Goal: Check status: Check status

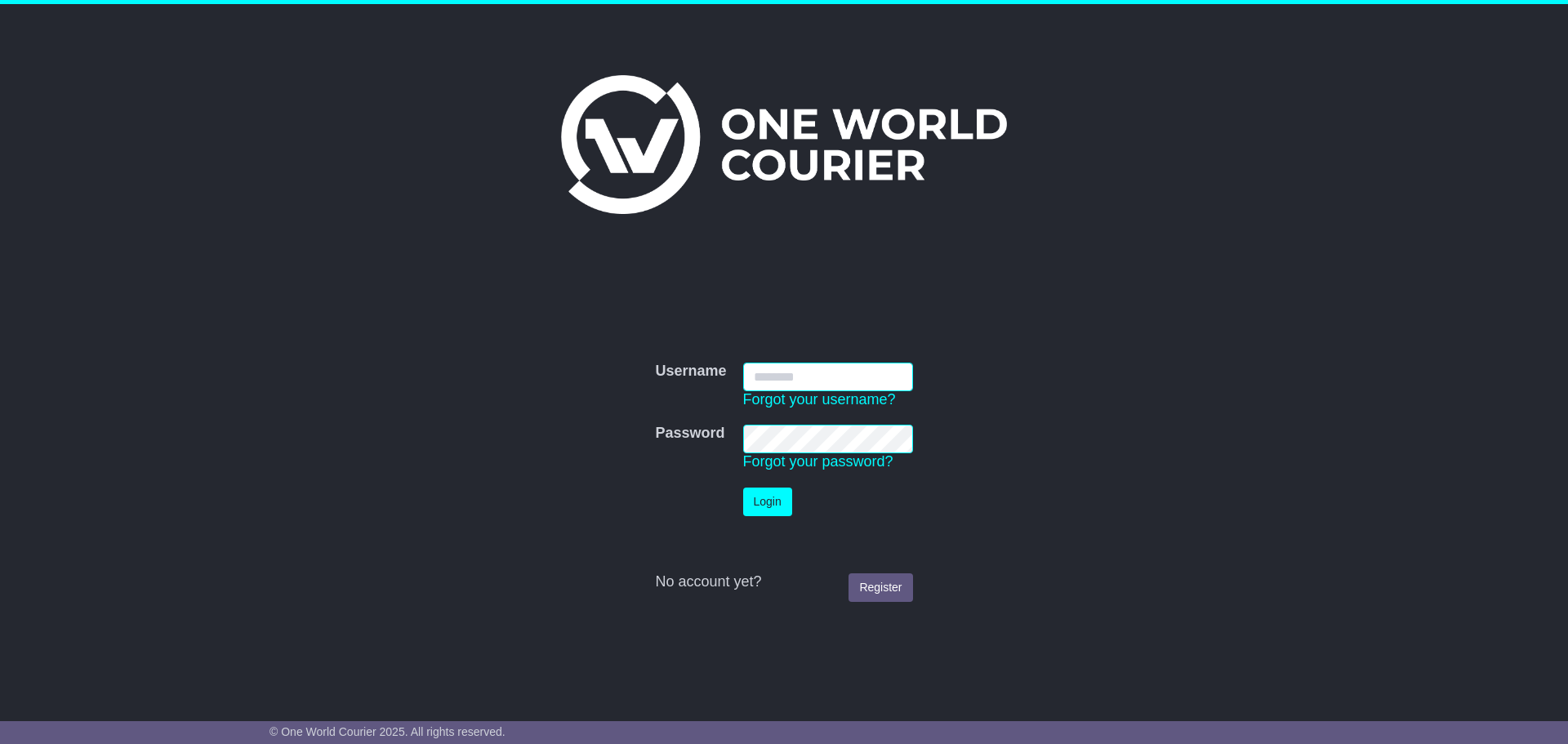
type input "*****"
click at [770, 505] on button "Login" at bounding box center [767, 502] width 49 height 29
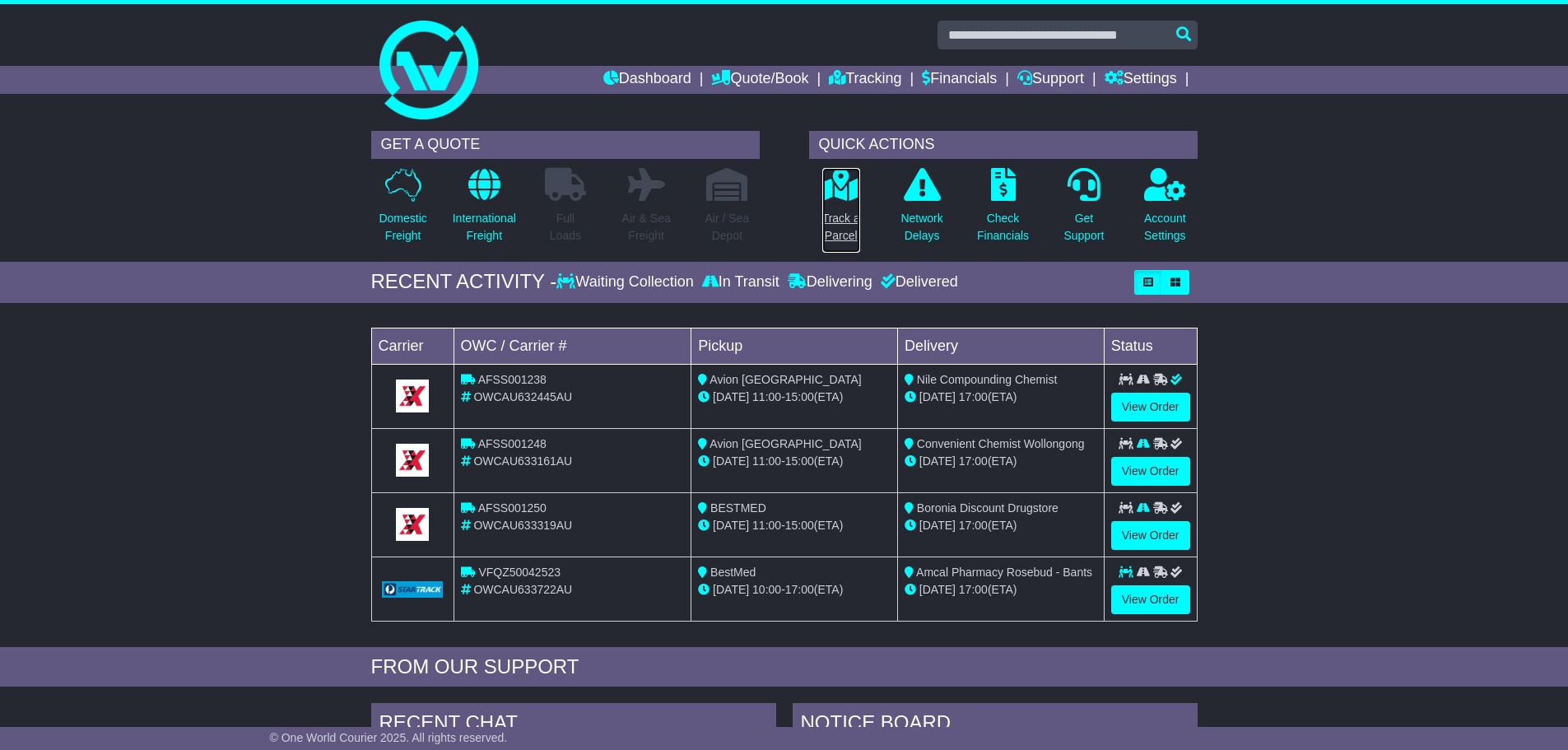
click at [833, 216] on p "Track a Parcel" at bounding box center [841, 226] width 38 height 34
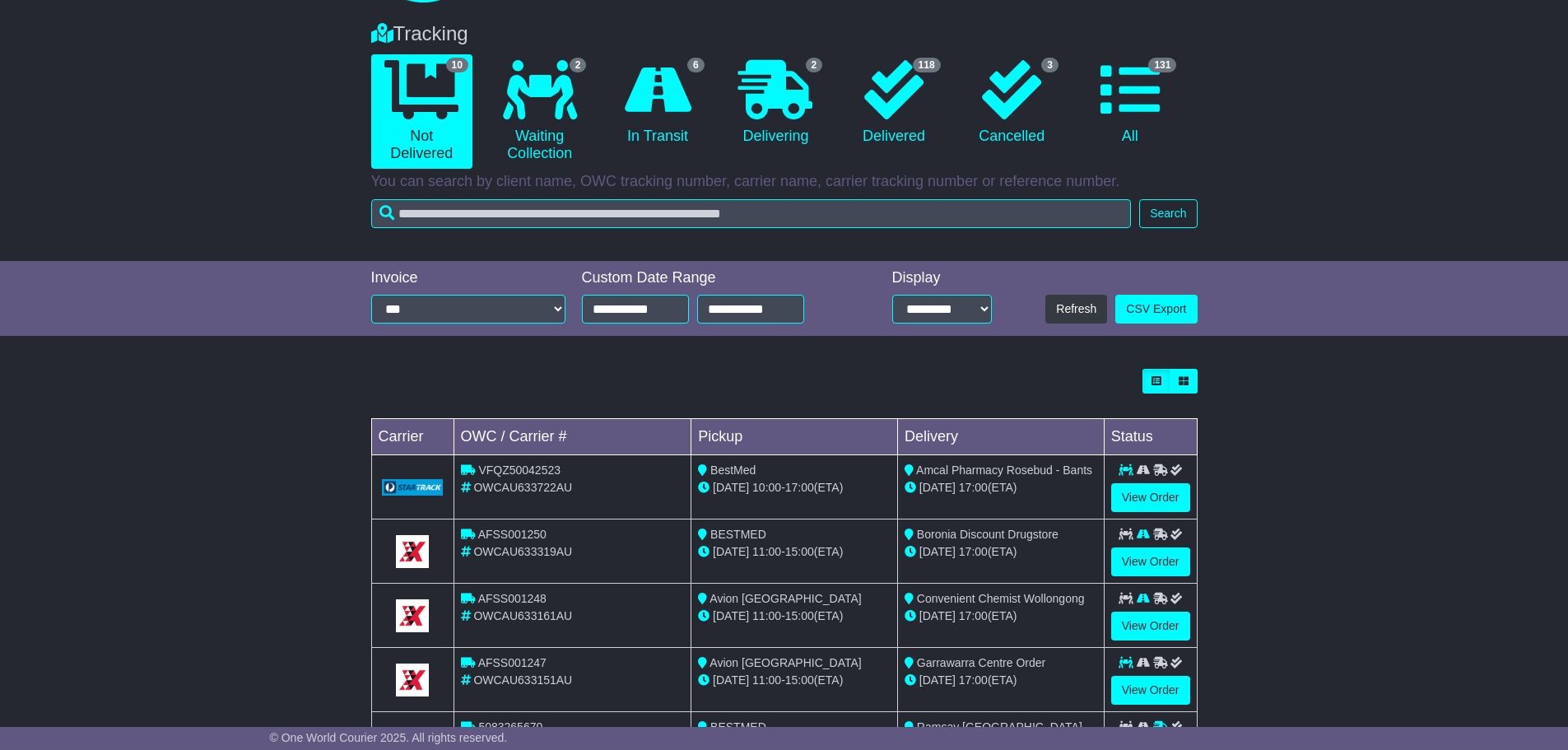
scroll to position [330, 0]
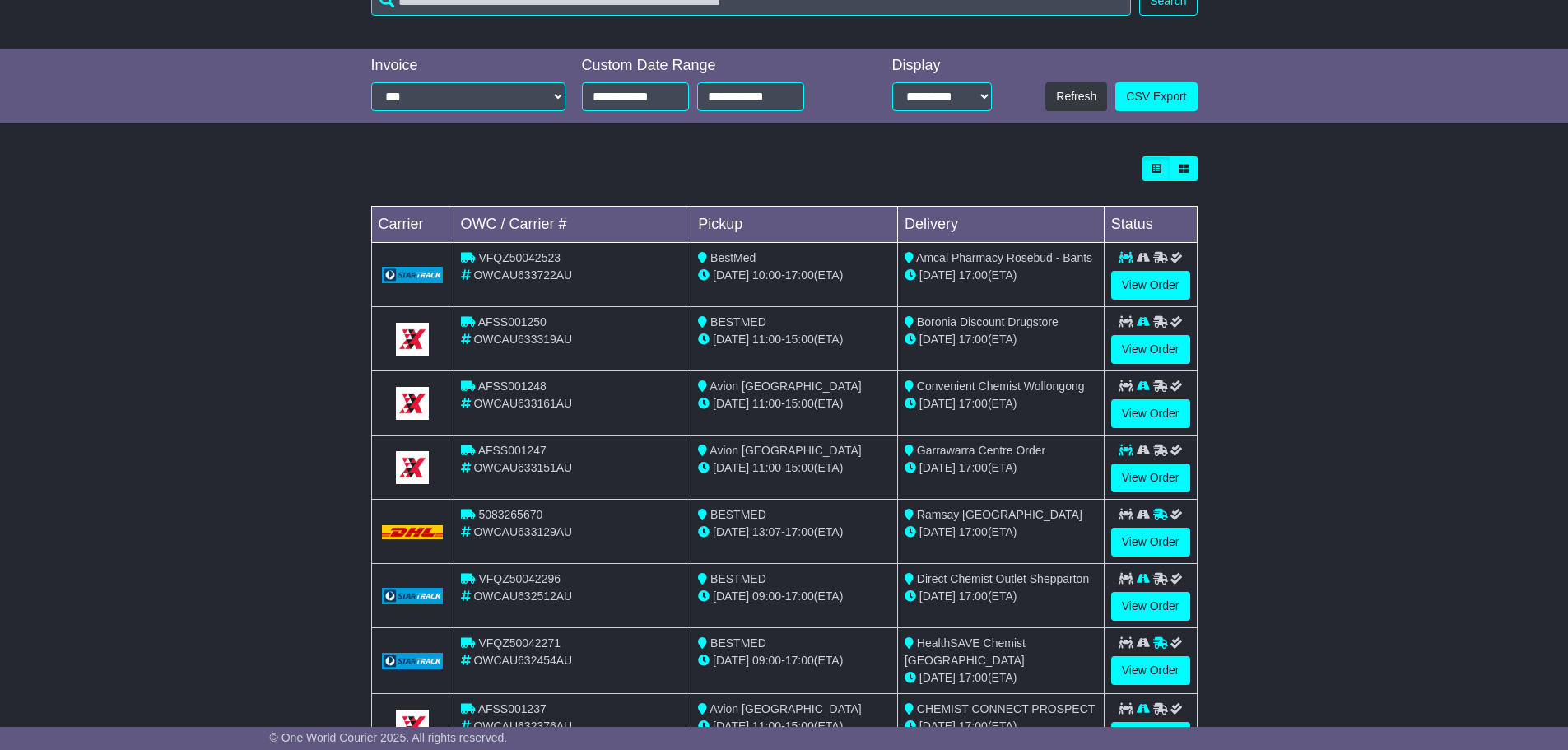
drag, startPoint x: 1066, startPoint y: 274, endPoint x: 924, endPoint y: 258, distance: 142.9
click at [924, 258] on td "Amcal Pharmacy Rosebud - Bants [DATE] 17:00 (ETA)" at bounding box center [1001, 275] width 207 height 64
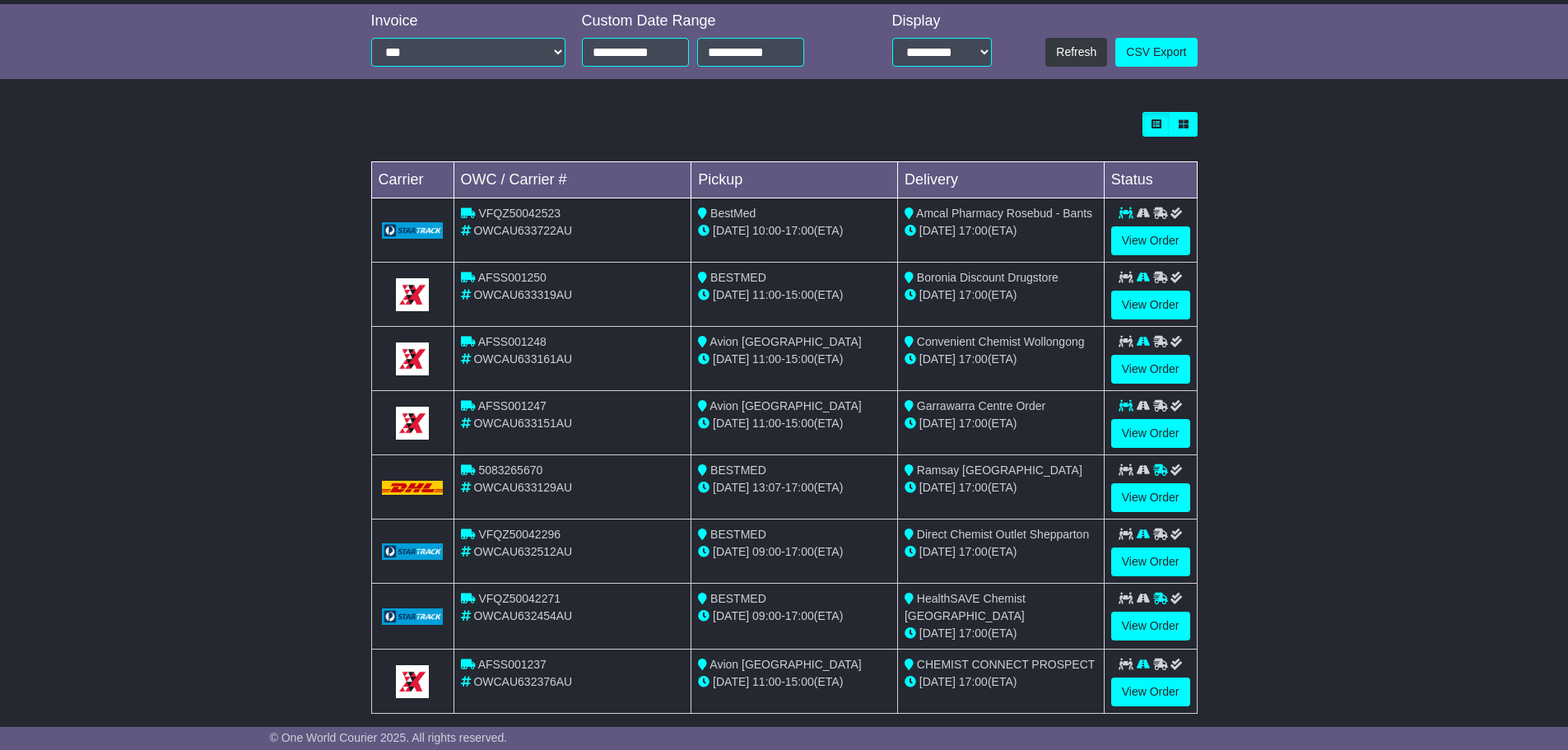
scroll to position [412, 0]
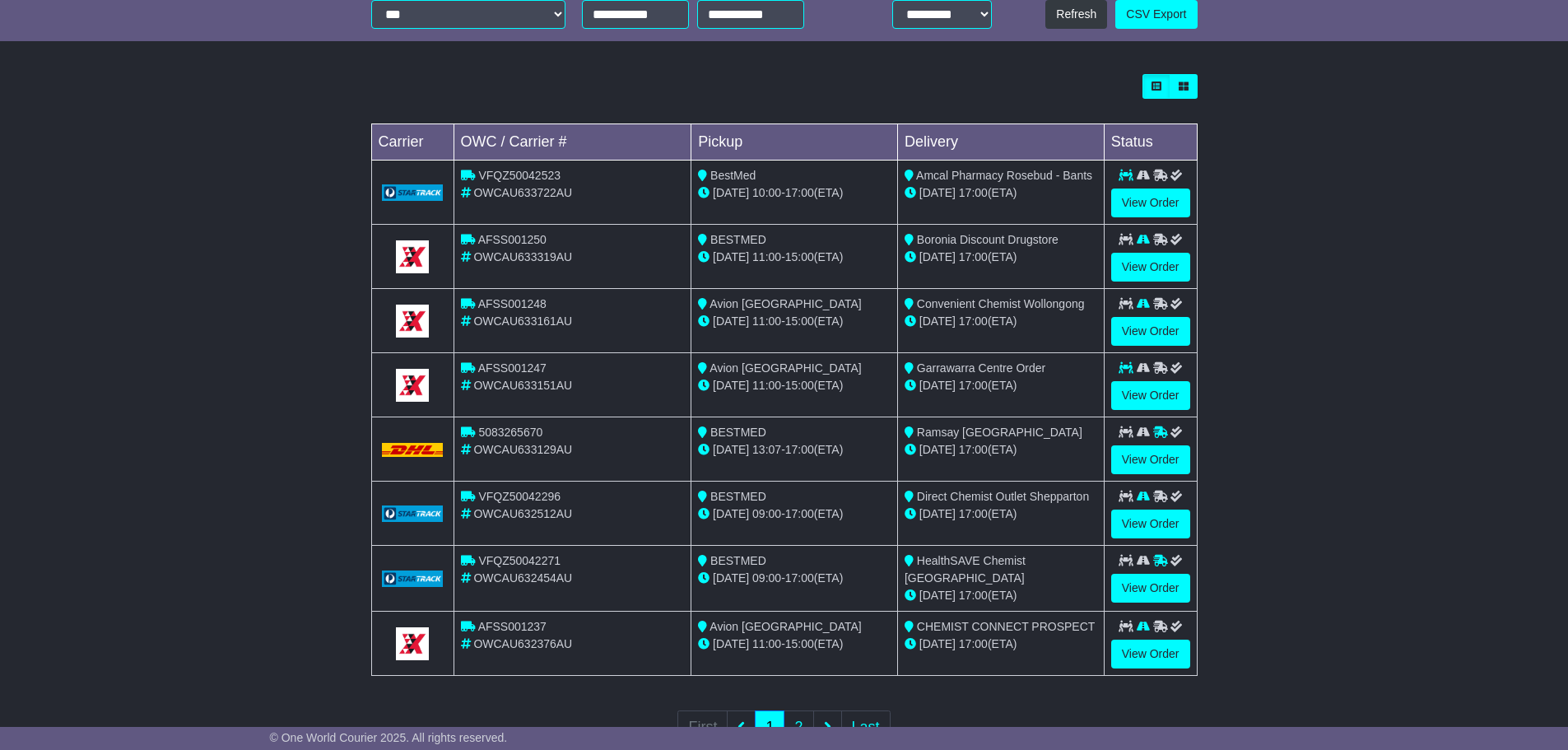
click at [407, 140] on td "Carrier" at bounding box center [412, 142] width 82 height 36
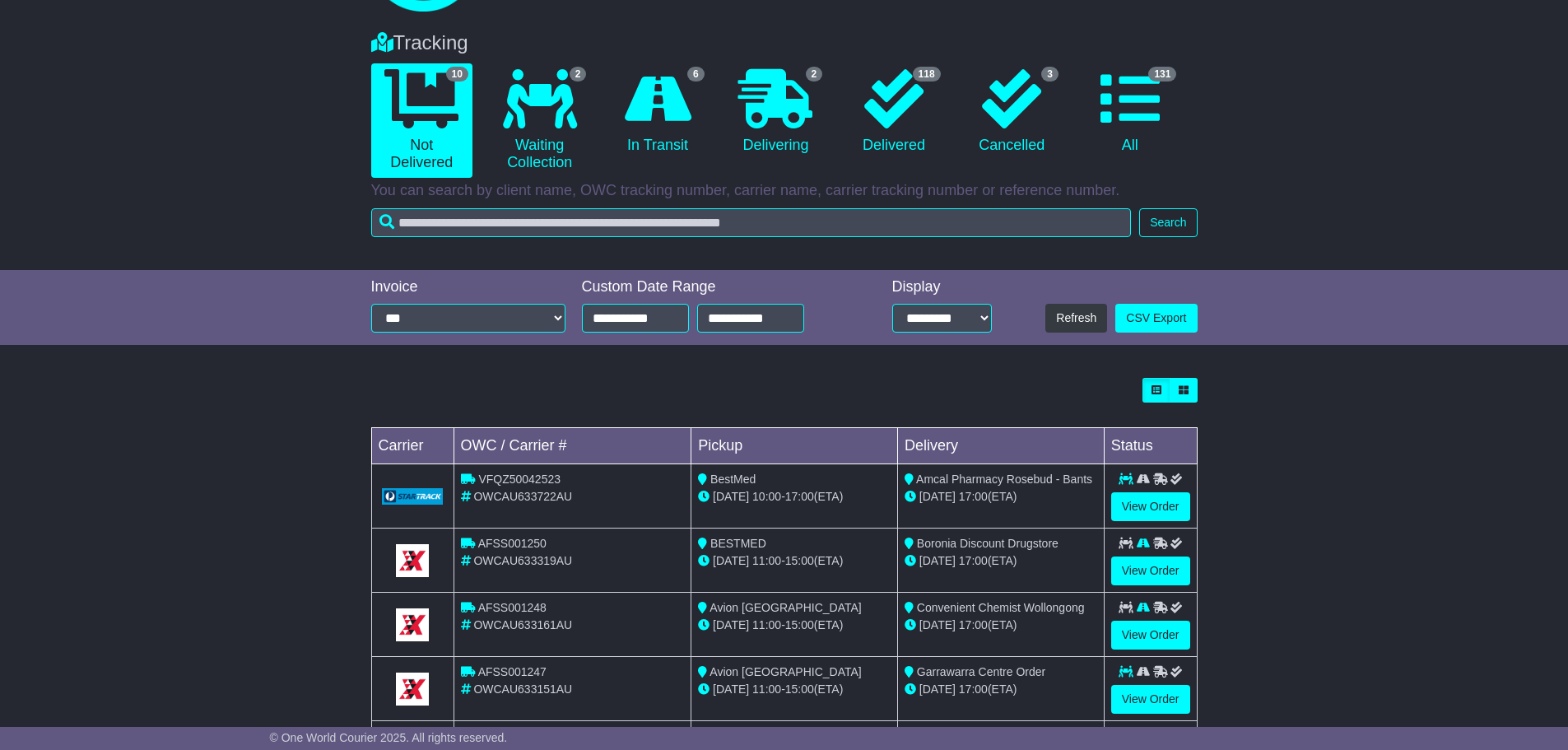
scroll to position [82, 0]
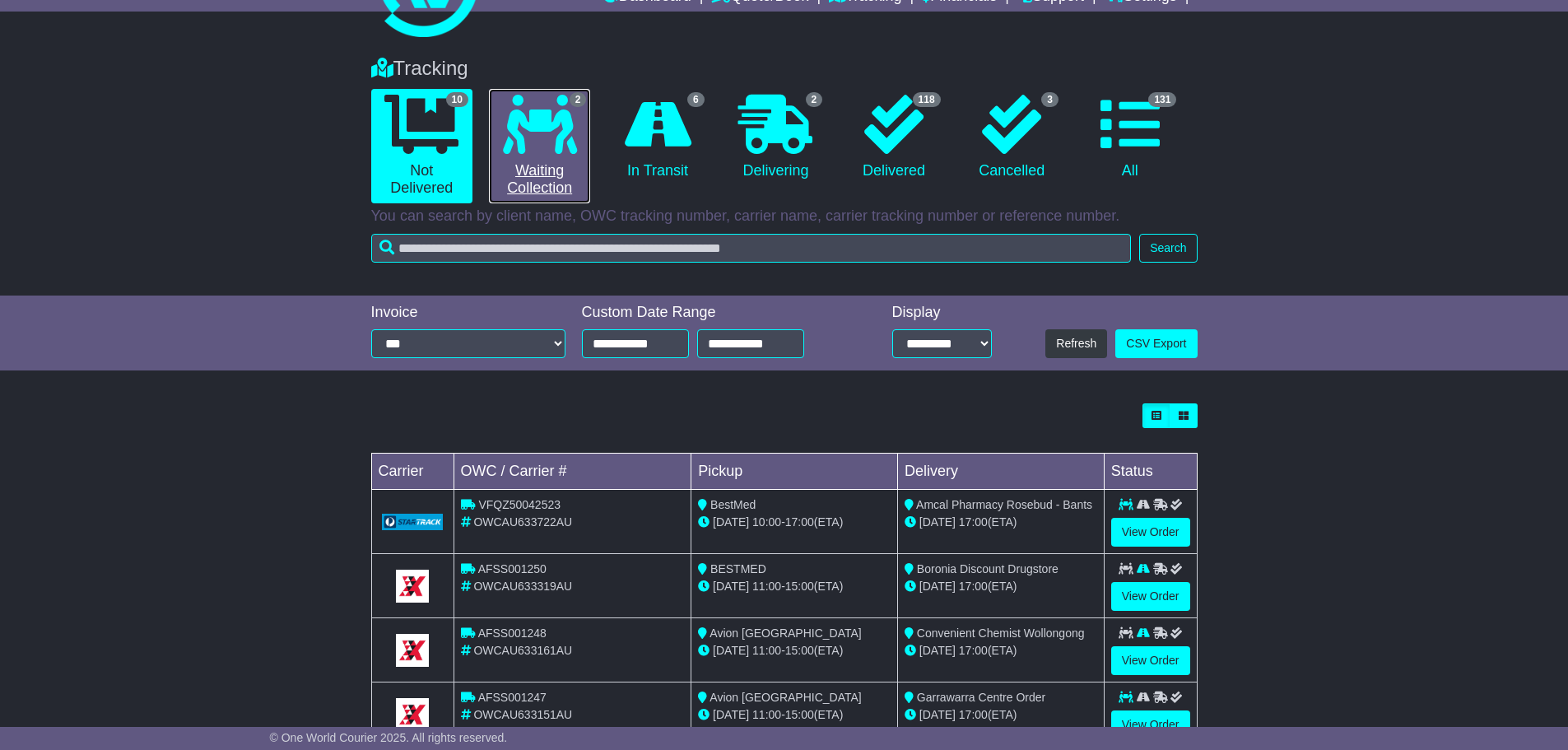
click at [552, 168] on link "2 Waiting Collection" at bounding box center [539, 145] width 101 height 115
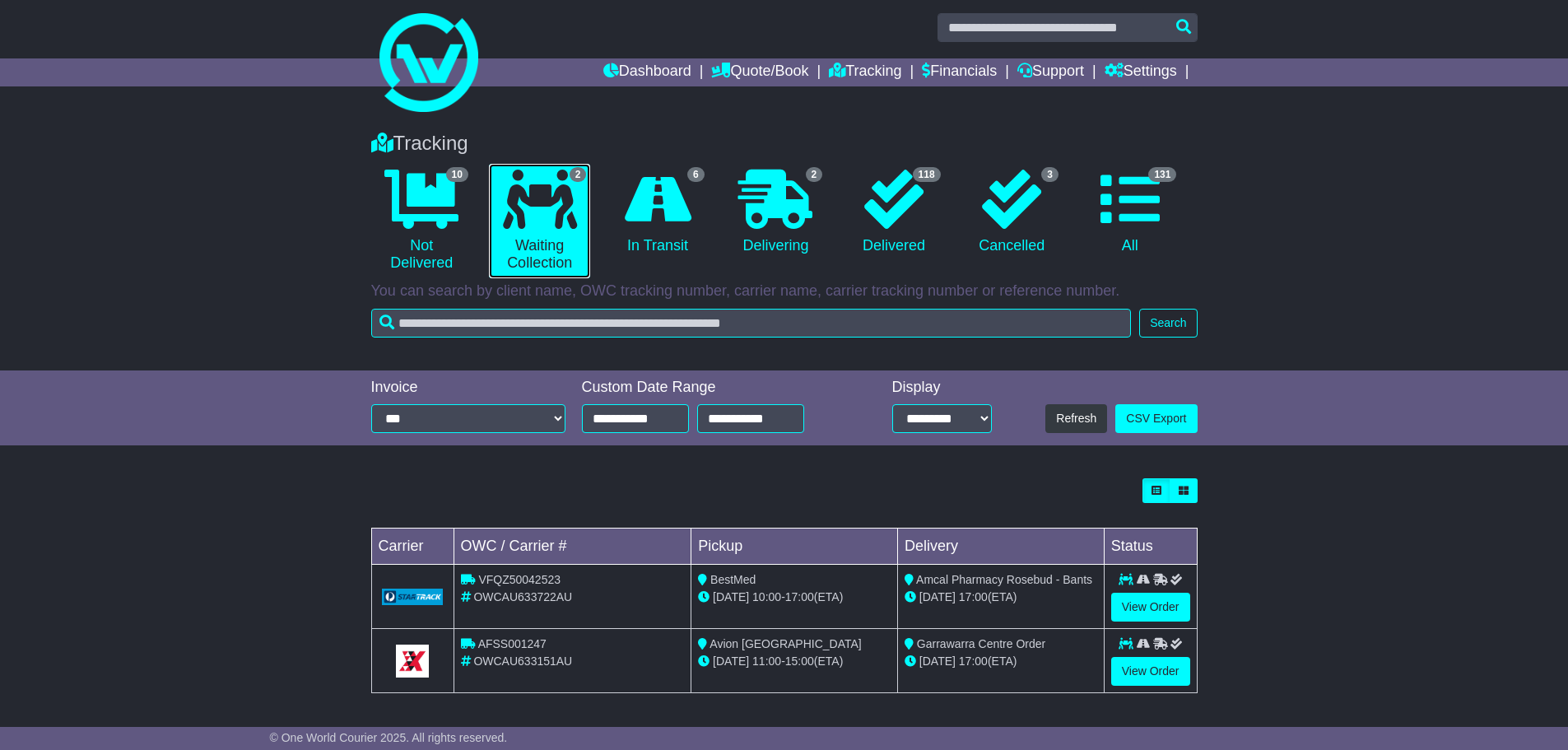
scroll to position [9, 0]
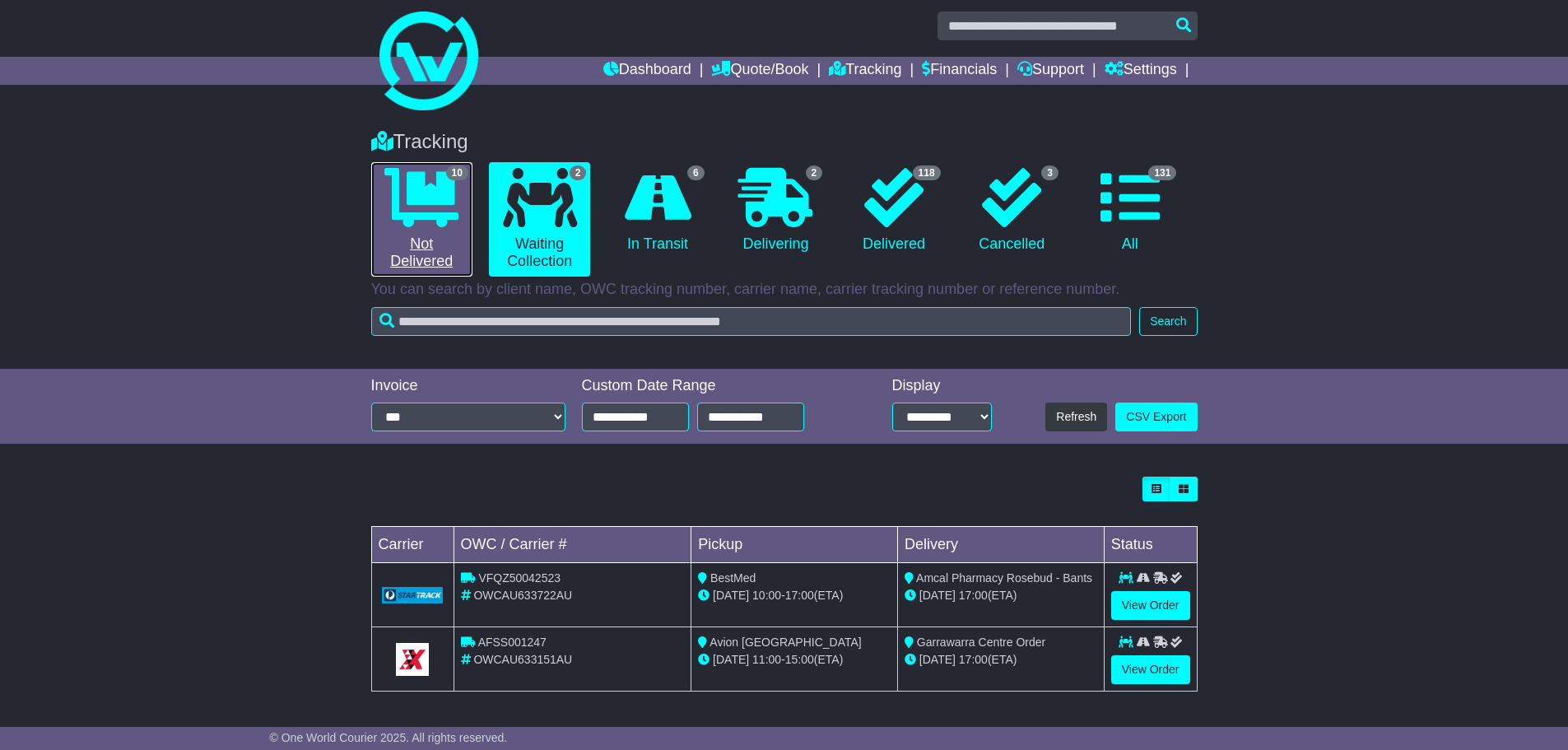
click at [426, 214] on icon at bounding box center [422, 198] width 74 height 60
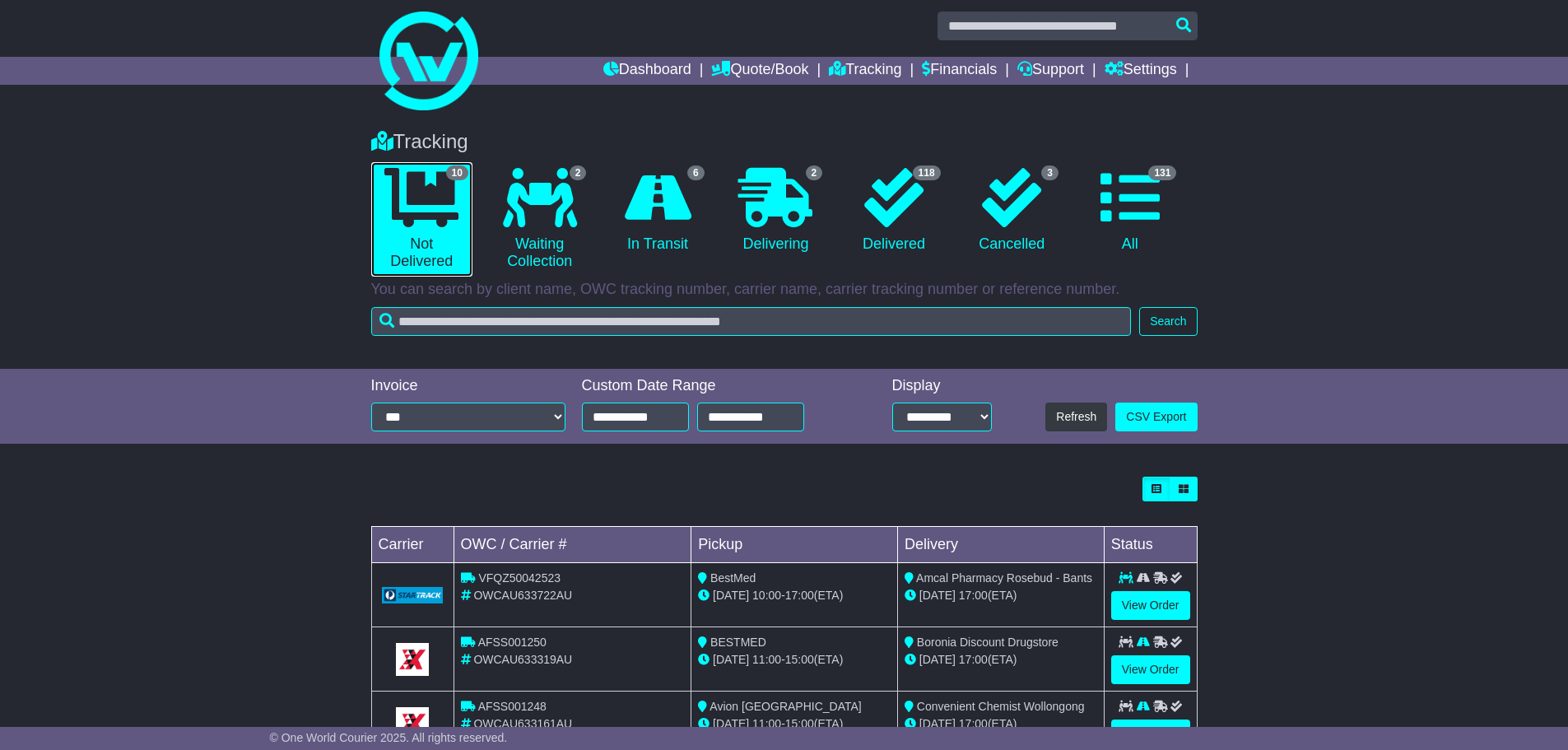
scroll to position [0, 0]
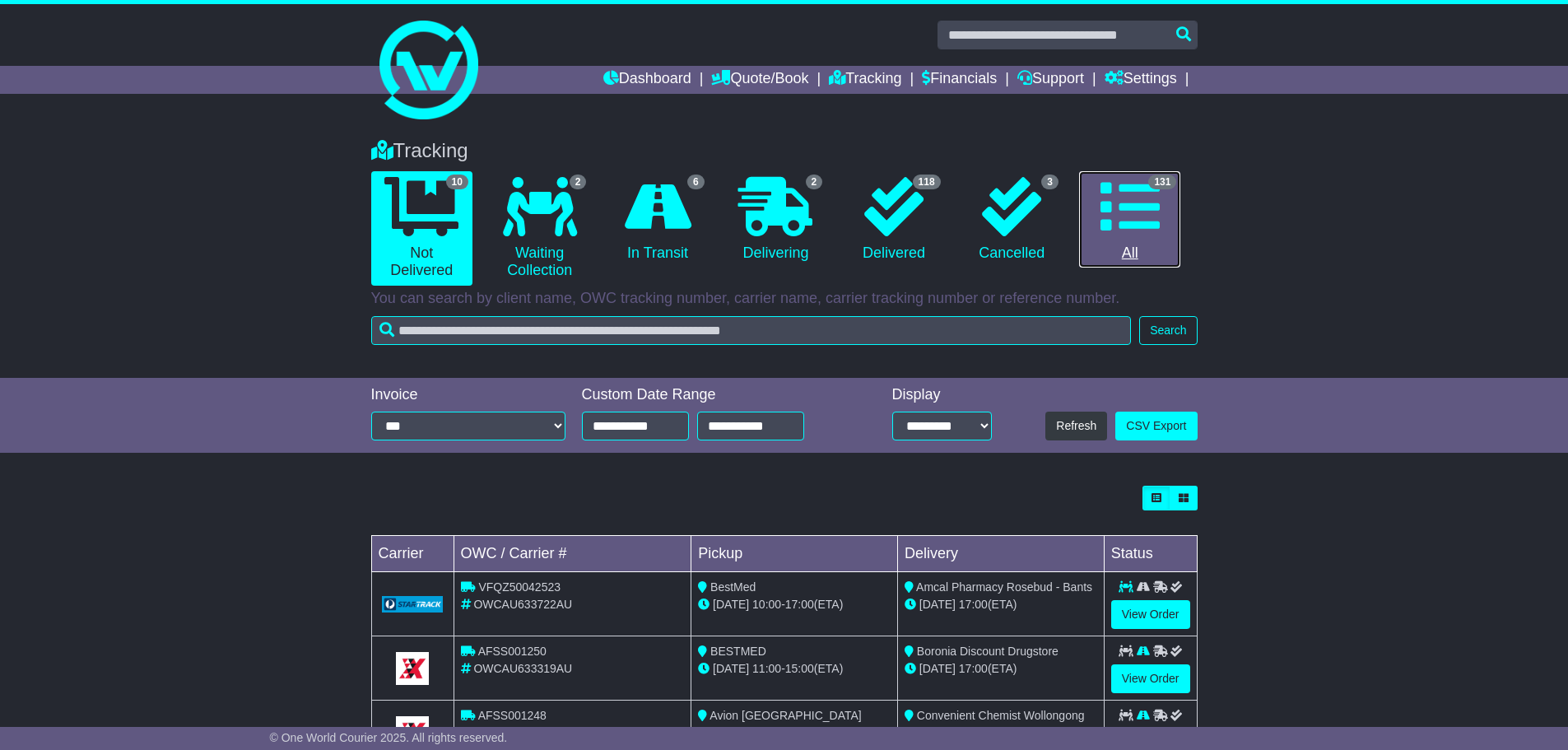
click at [1130, 235] on icon at bounding box center [1130, 207] width 60 height 60
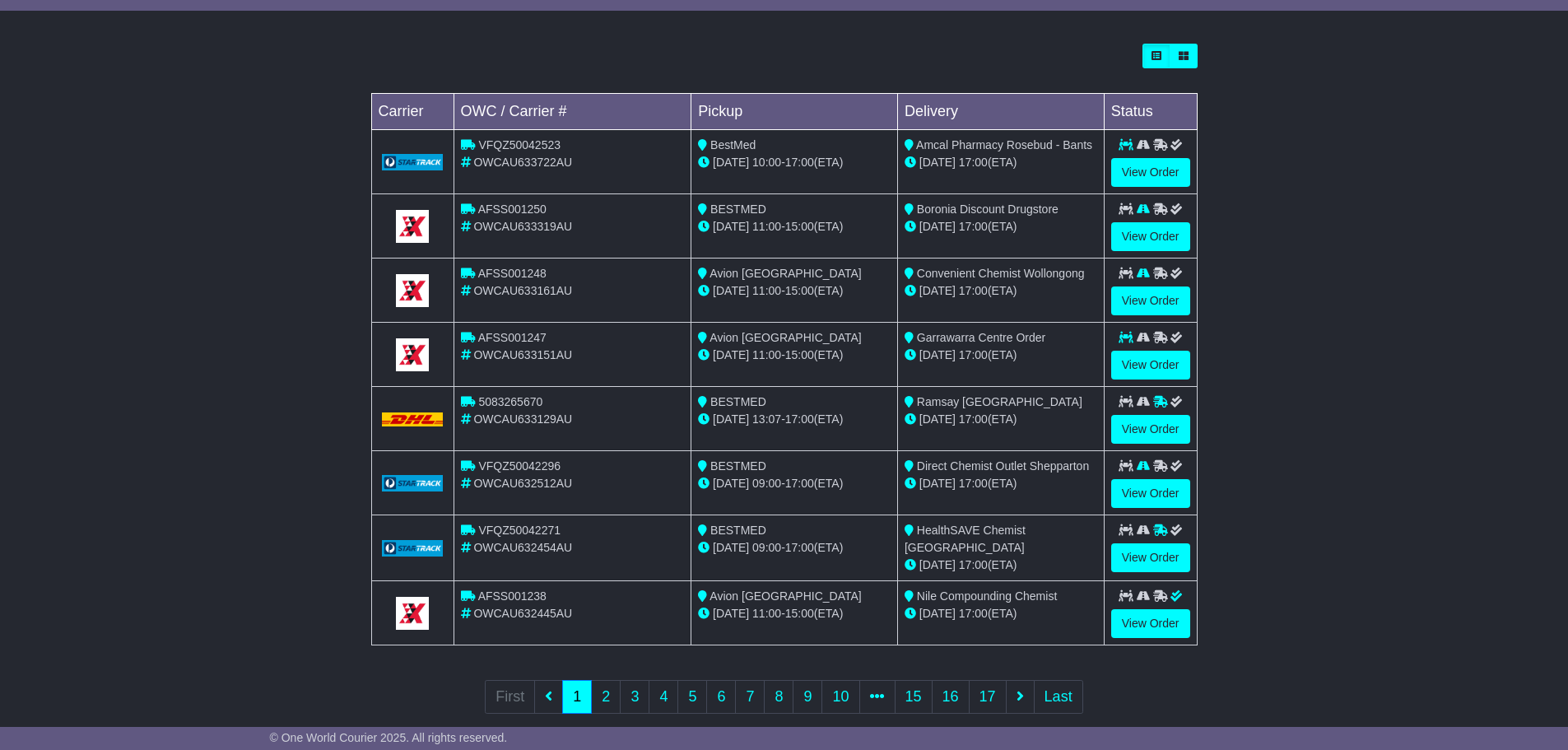
scroll to position [468, 0]
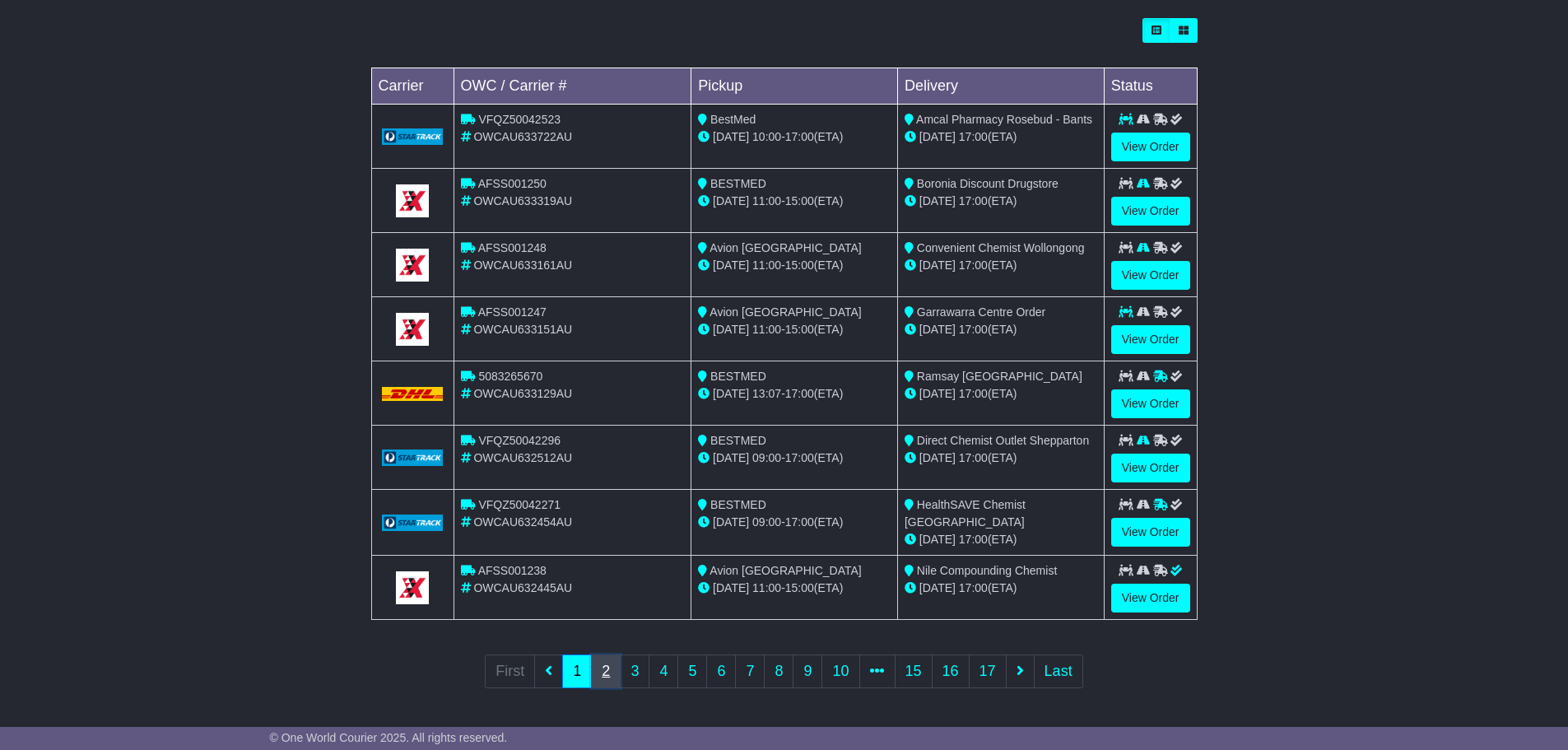
click at [604, 674] on link "2" at bounding box center [606, 672] width 30 height 34
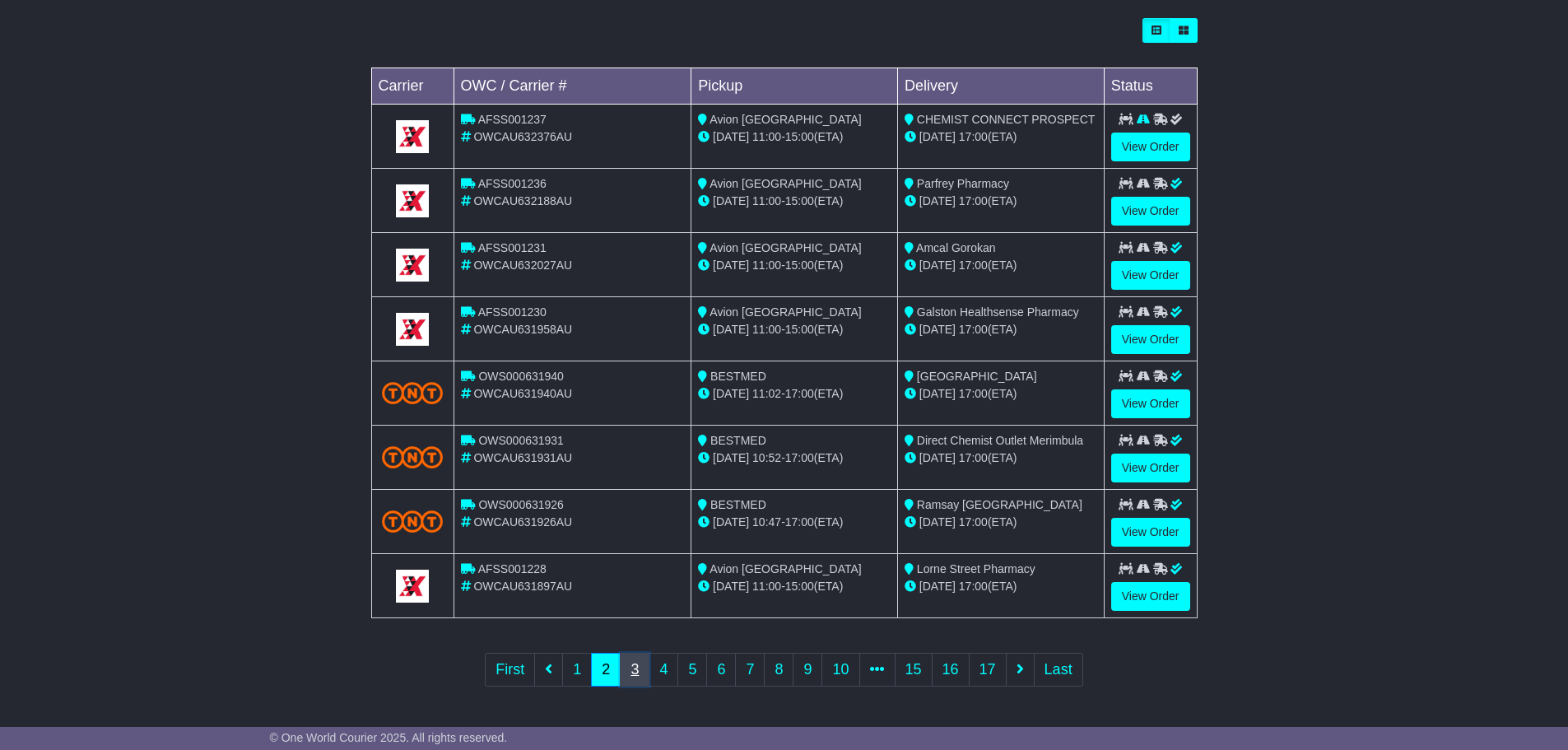
click at [633, 665] on link "3" at bounding box center [635, 670] width 30 height 34
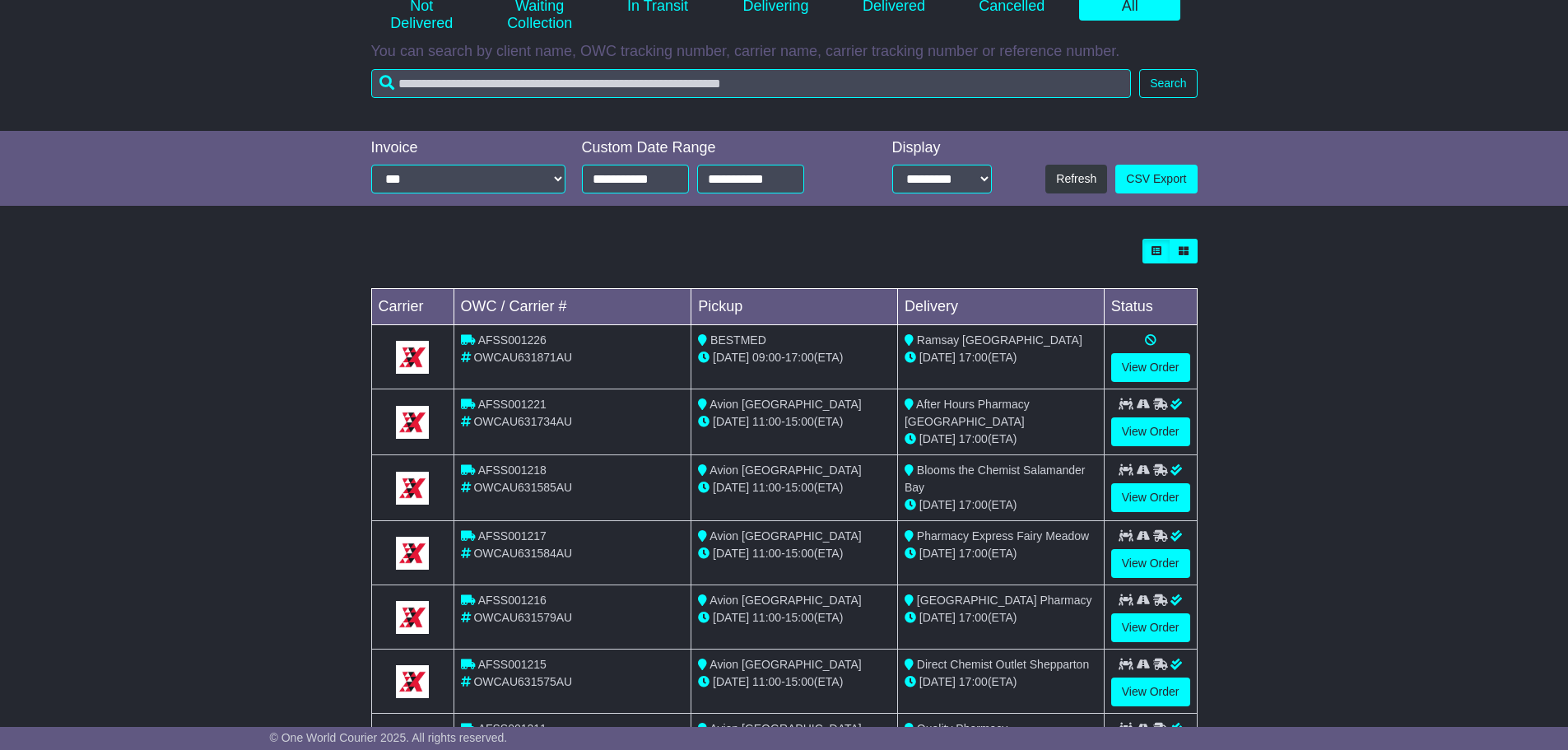
scroll to position [471, 0]
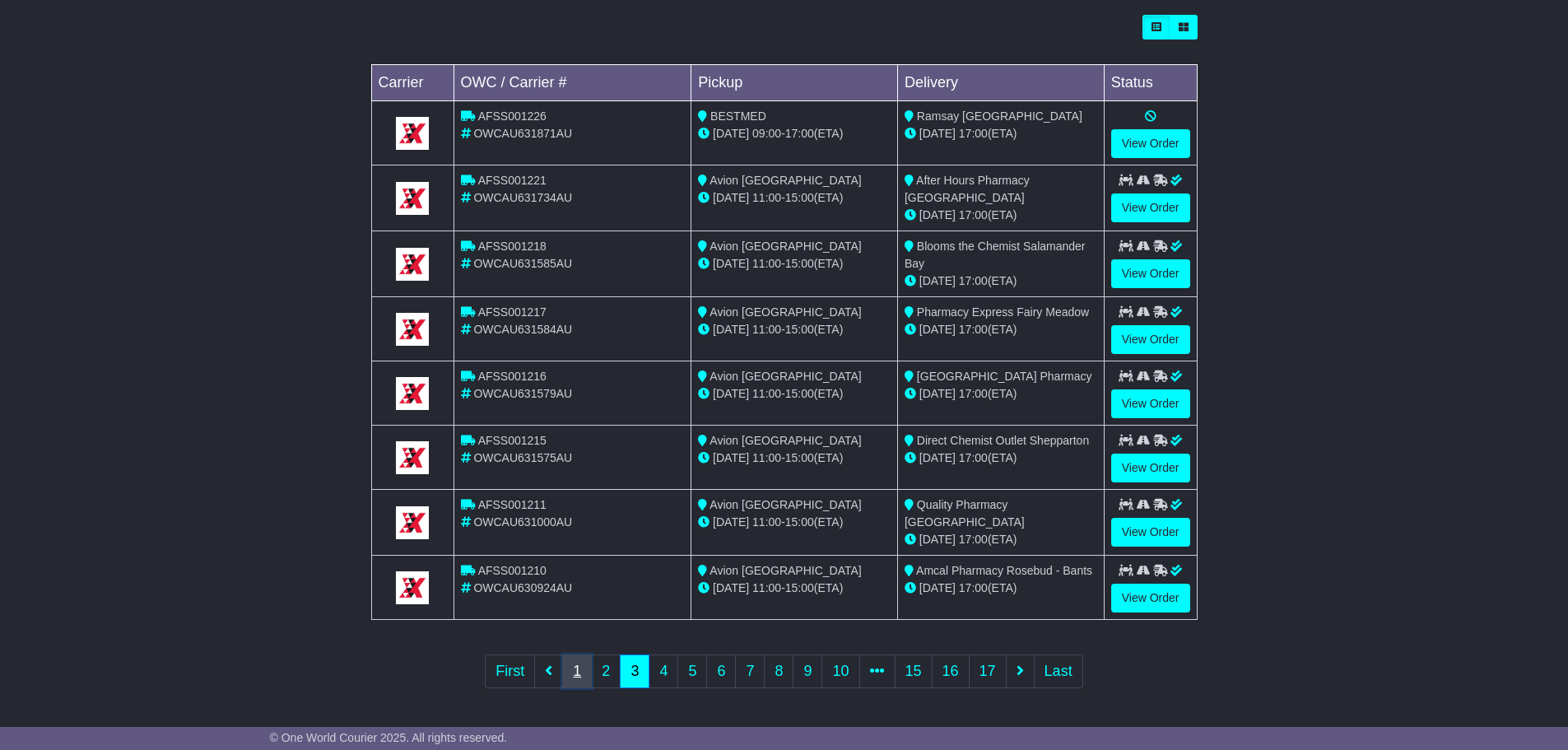
click at [564, 676] on link "1" at bounding box center [577, 672] width 30 height 34
